Goal: Information Seeking & Learning: Learn about a topic

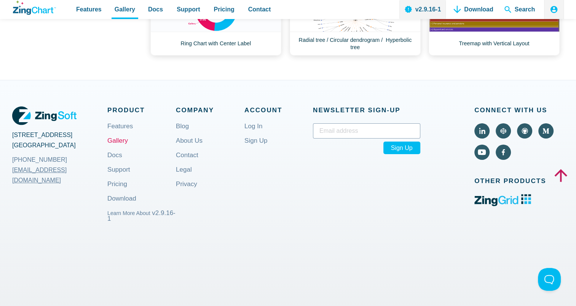
scroll to position [343, 0]
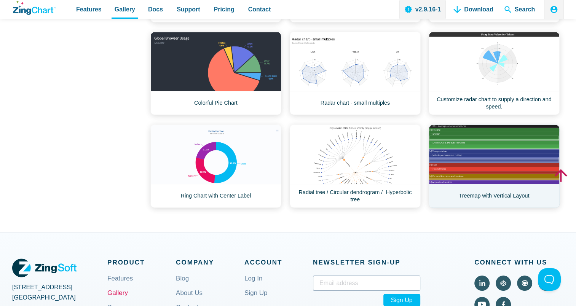
click at [452, 153] on link "Treemap with Vertical Layout" at bounding box center [494, 165] width 131 height 83
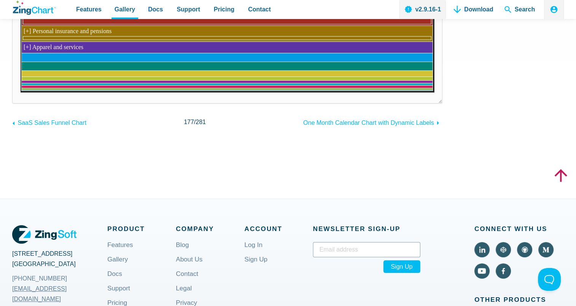
scroll to position [76, 0]
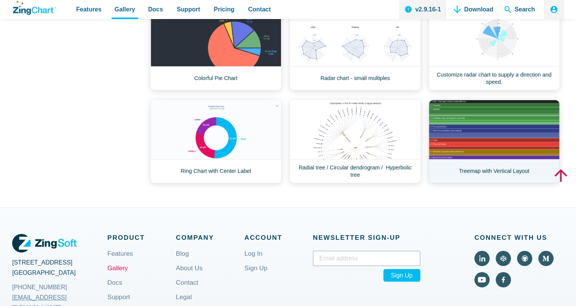
scroll to position [381, 0]
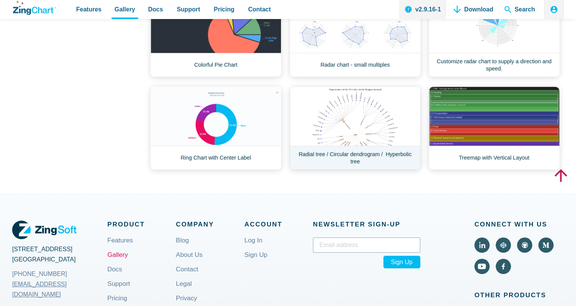
click at [341, 130] on link "Radial tree / Circular dendrogram / Hyperbolic tree" at bounding box center [355, 127] width 131 height 83
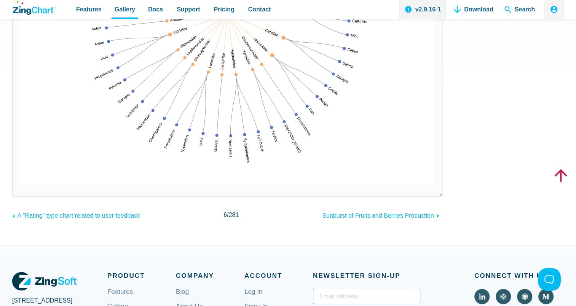
scroll to position [343, 0]
